Goal: Find specific page/section: Find specific page/section

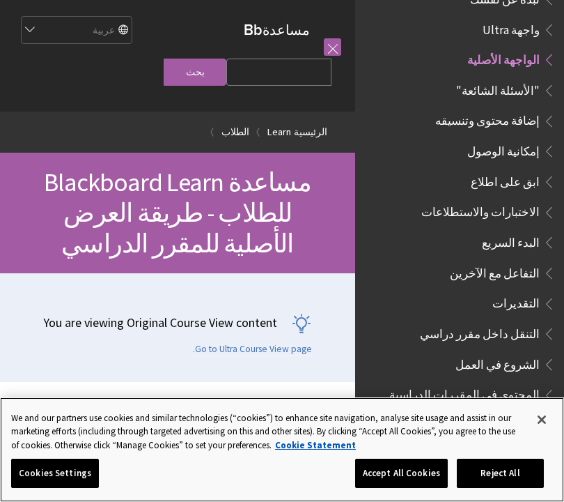
click at [538, 424] on button "Close" at bounding box center [542, 419] width 31 height 31
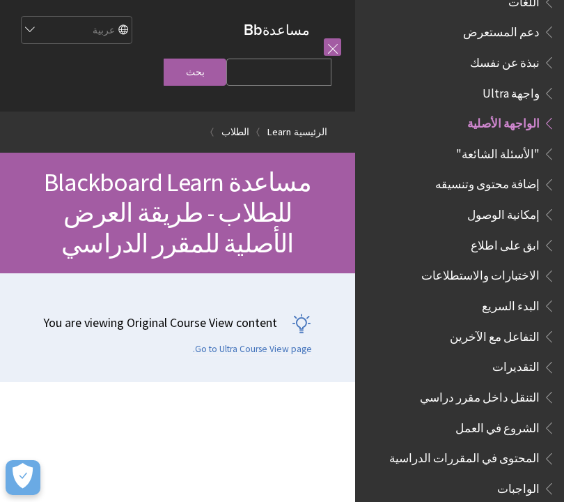
click at [338, 50] on link at bounding box center [332, 46] width 17 height 17
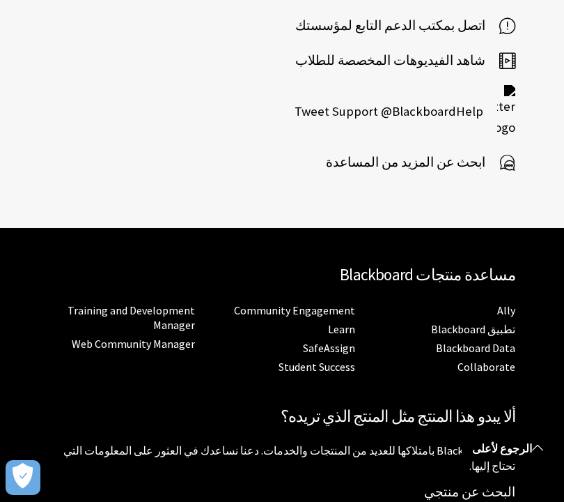
scroll to position [1951, 0]
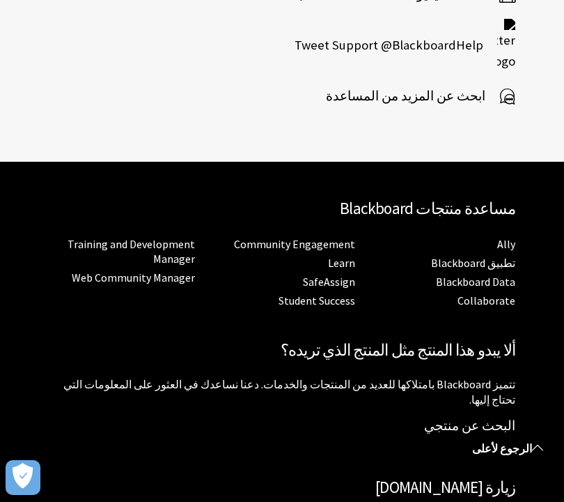
click at [9, 481] on button "Open Preferences" at bounding box center [23, 477] width 35 height 35
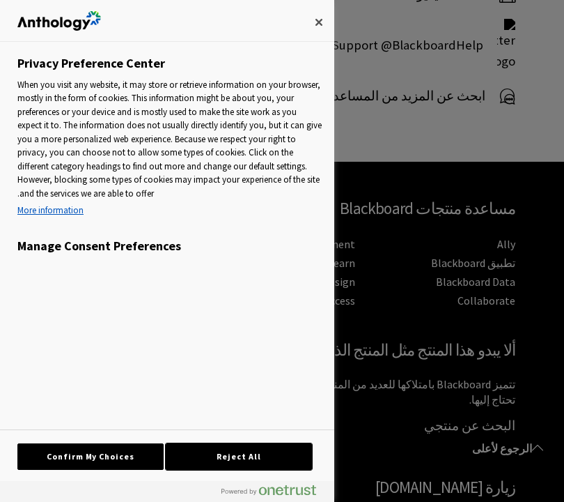
click at [168, 446] on button "Reject All" at bounding box center [239, 456] width 146 height 26
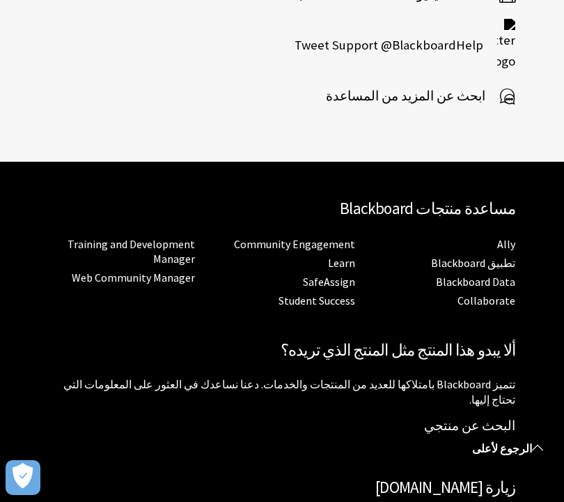
click at [24, 466] on icon "Open Preferences" at bounding box center [23, 476] width 20 height 26
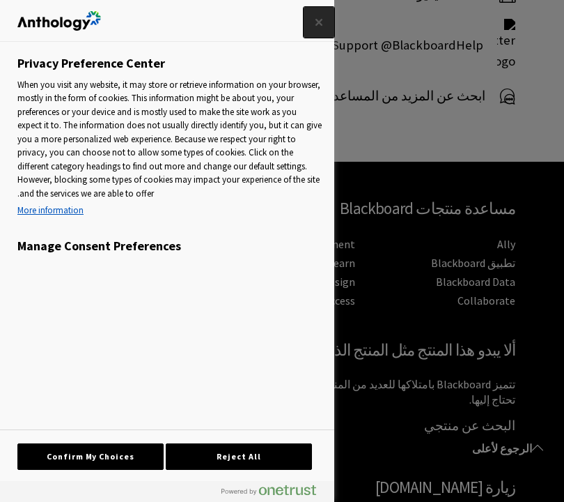
click at [323, 30] on button "Close" at bounding box center [319, 22] width 31 height 31
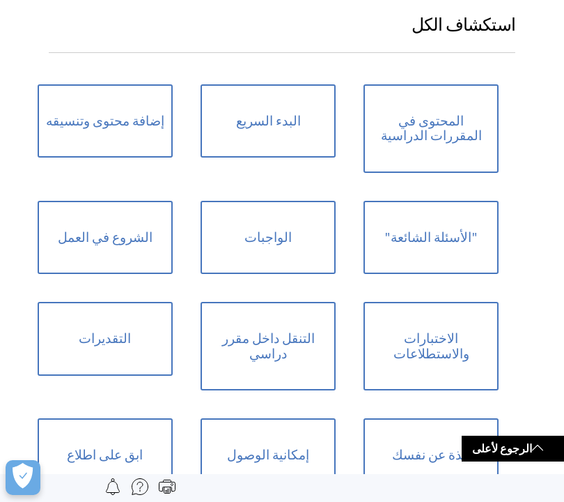
scroll to position [1114, 0]
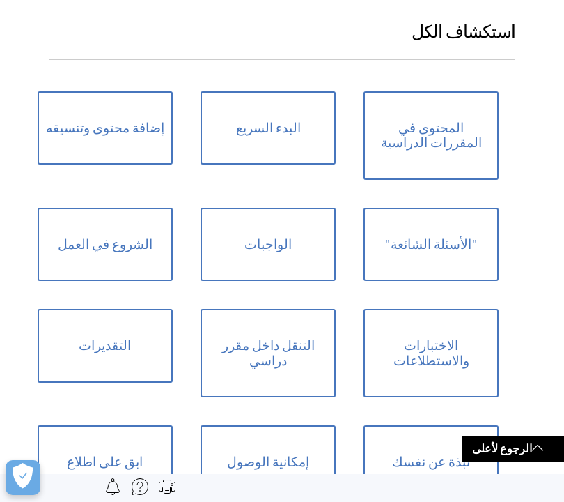
click at [488, 456] on link "الرجوع لأعلى" at bounding box center [513, 448] width 102 height 26
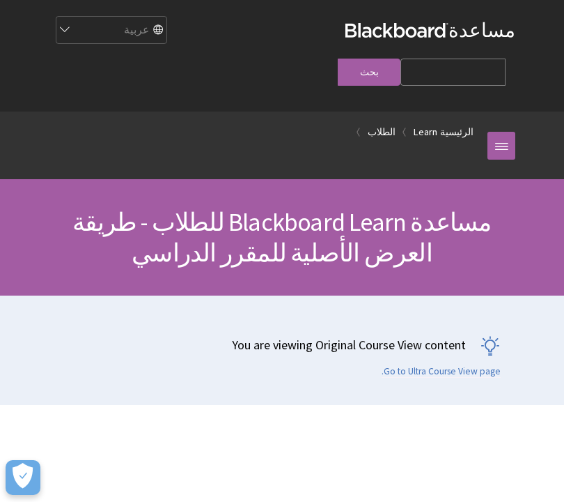
click at [382, 123] on link "الطلاب" at bounding box center [382, 131] width 28 height 17
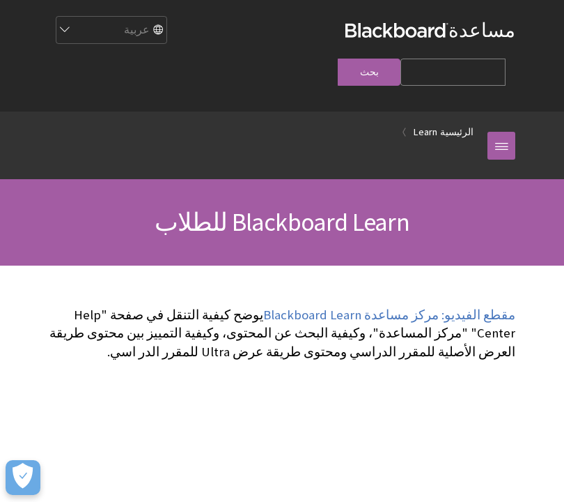
scroll to position [982, 0]
